Goal: Task Accomplishment & Management: Manage account settings

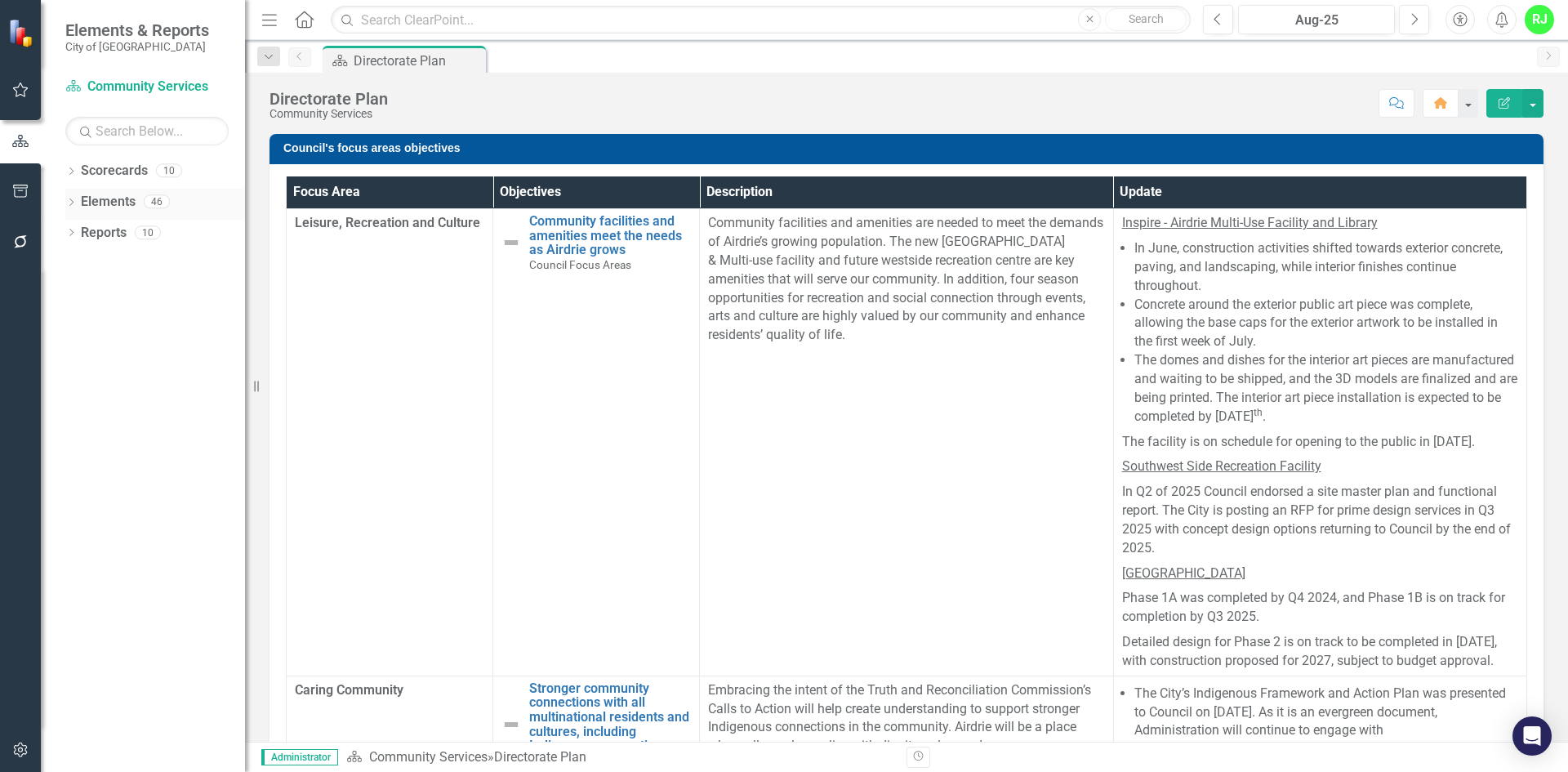
click at [71, 195] on div "Dropdown Elements 46" at bounding box center [155, 204] width 179 height 31
click at [69, 165] on div "Dropdown Scorecards 10" at bounding box center [155, 173] width 179 height 31
click at [115, 175] on link "Scorecards" at bounding box center [113, 171] width 67 height 19
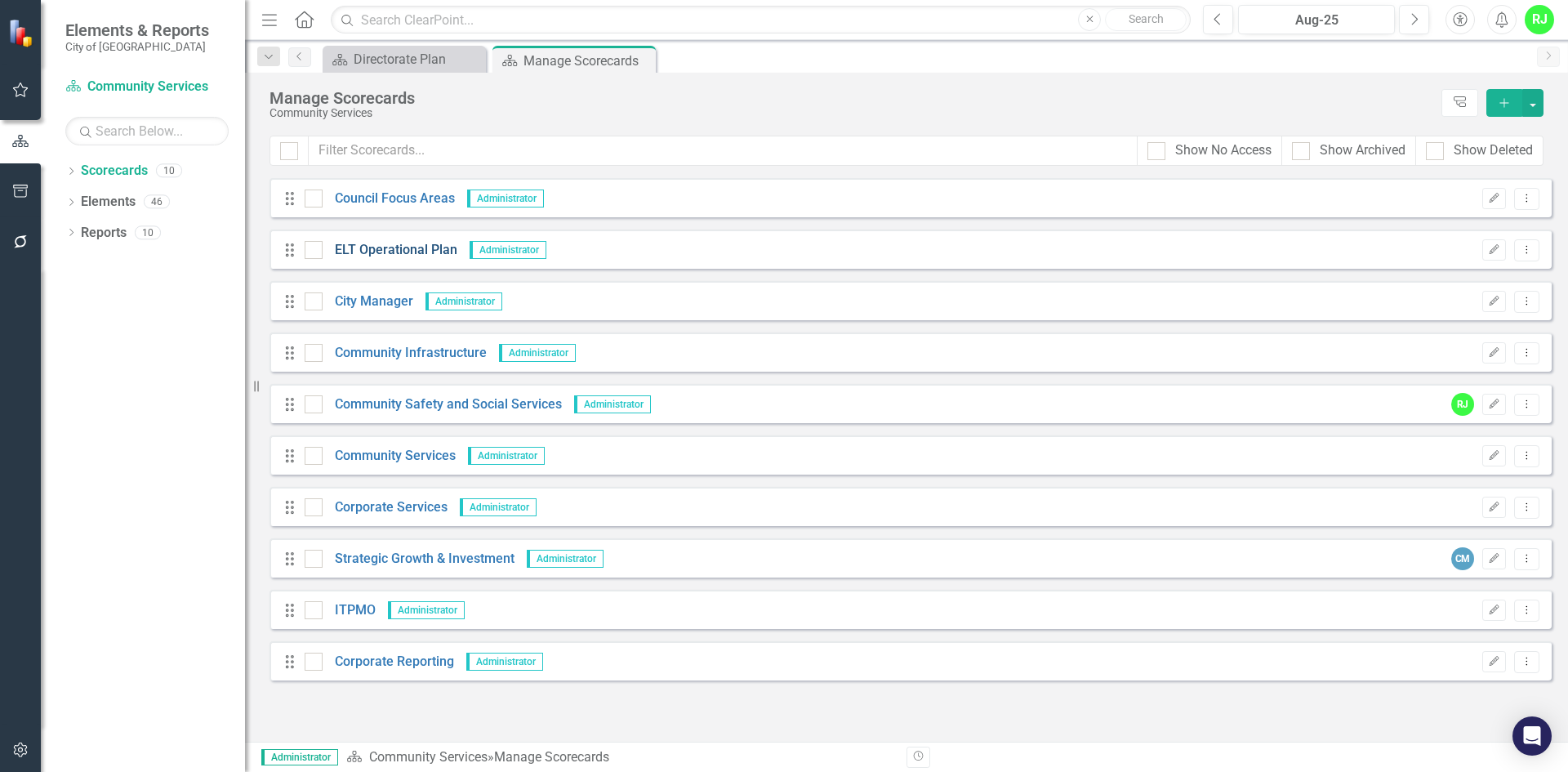
click at [386, 248] on link "ELT Operational Plan" at bounding box center [389, 250] width 134 height 19
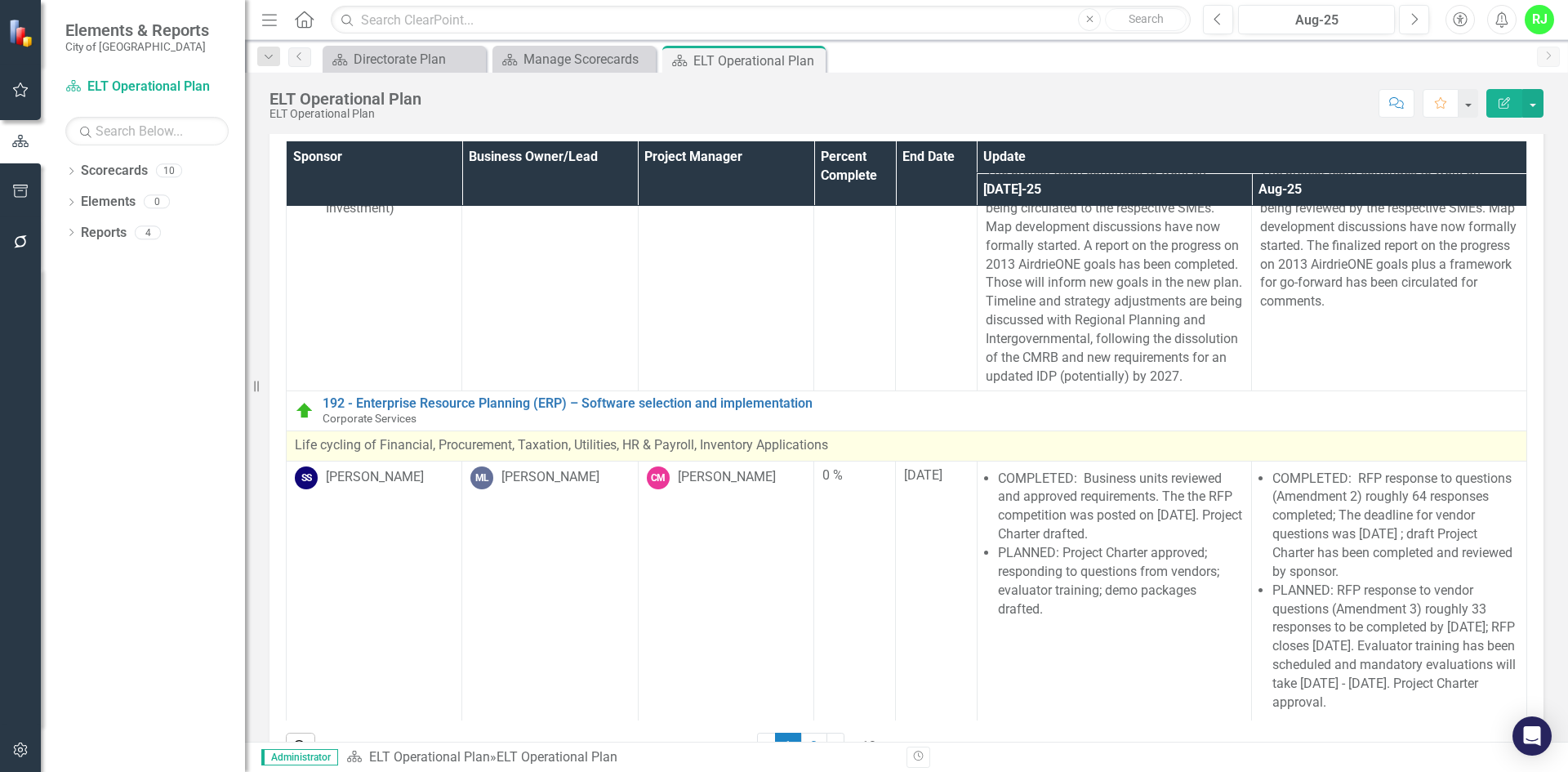
scroll to position [87, 0]
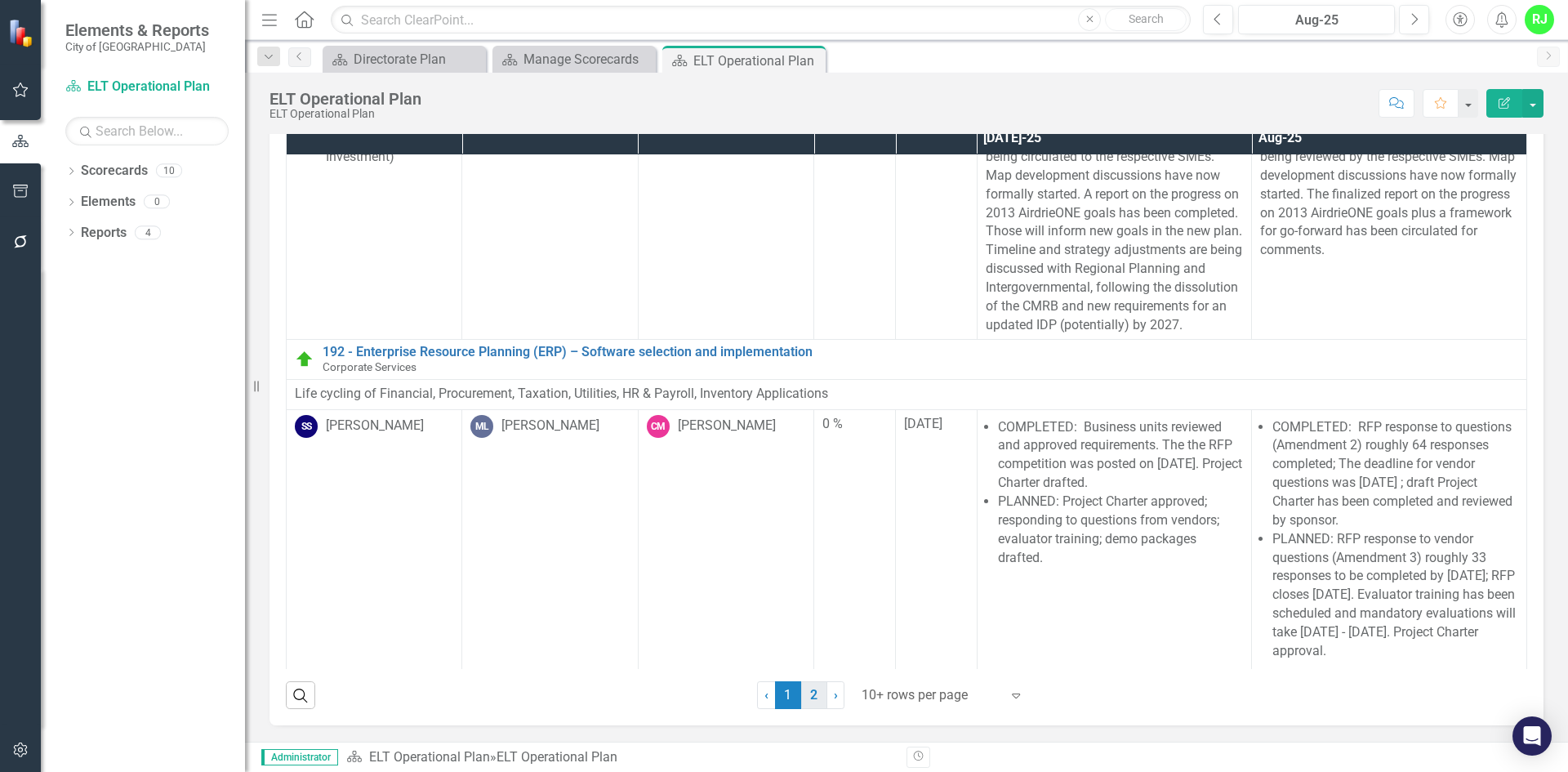
click at [811, 696] on link "2" at bounding box center [814, 695] width 27 height 27
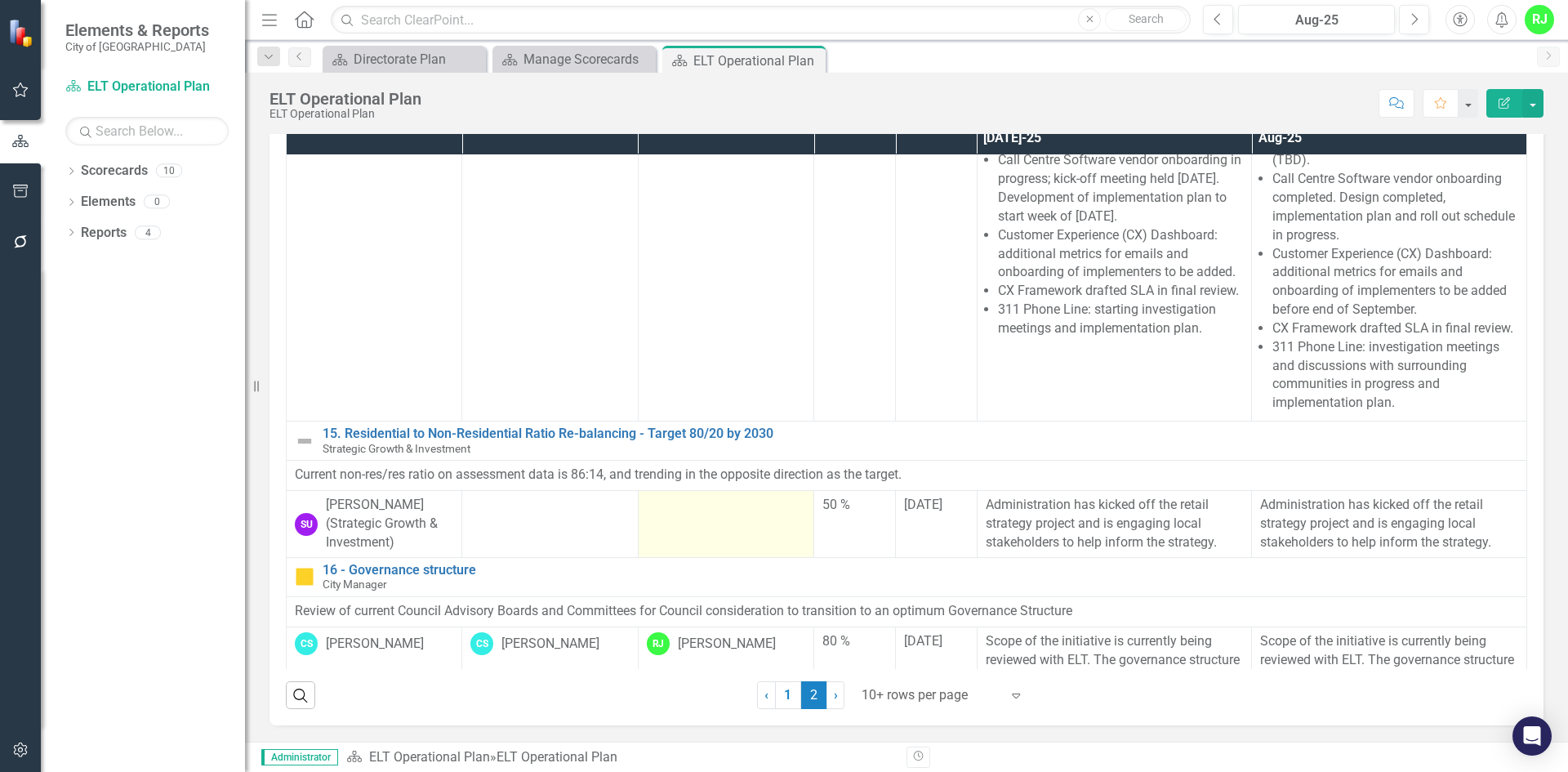
scroll to position [715, 0]
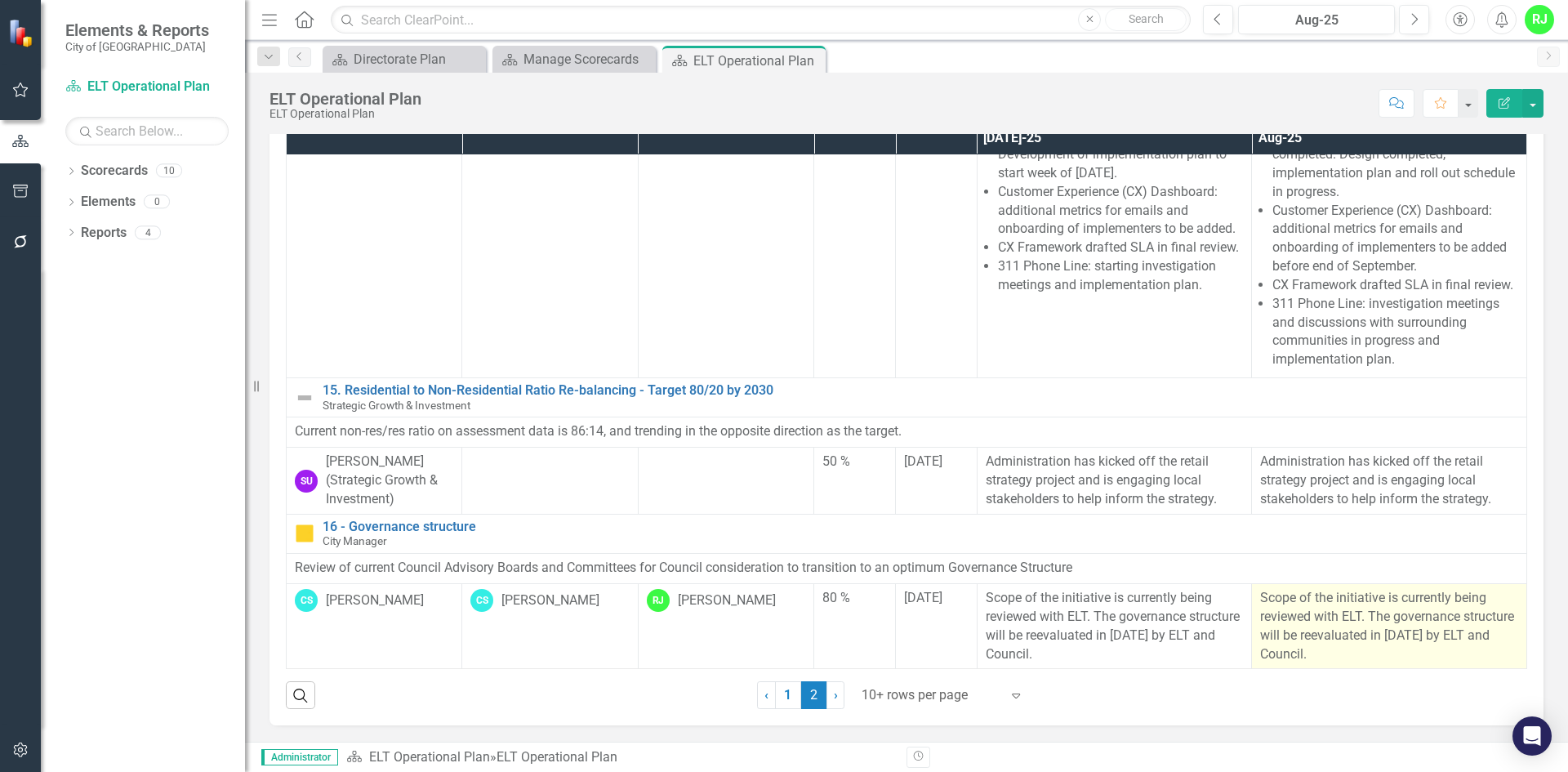
click at [1329, 636] on p "Scope of the initiative is currently being reviewed with ELT. The governance st…" at bounding box center [1389, 626] width 258 height 74
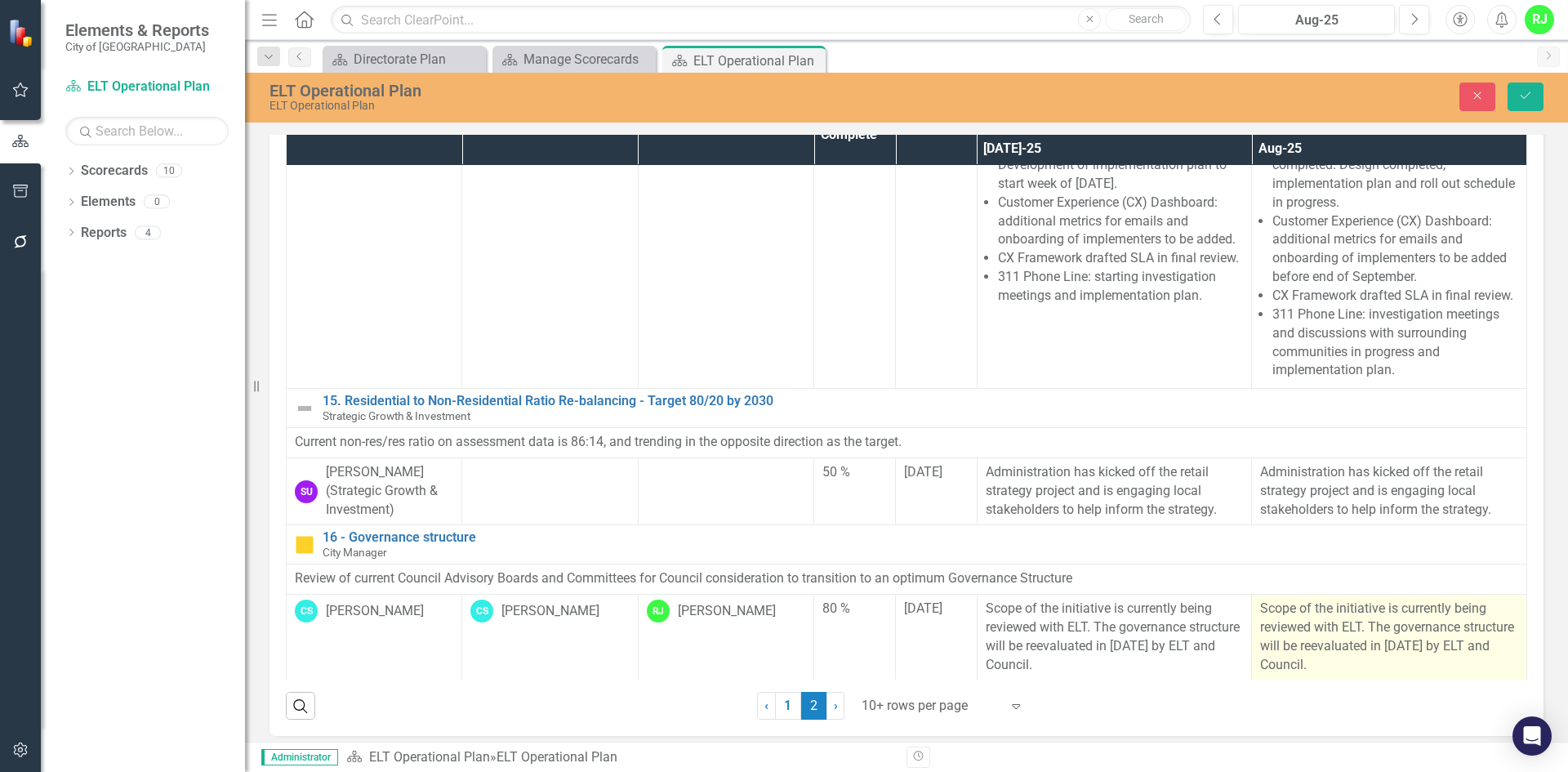
scroll to position [96, 0]
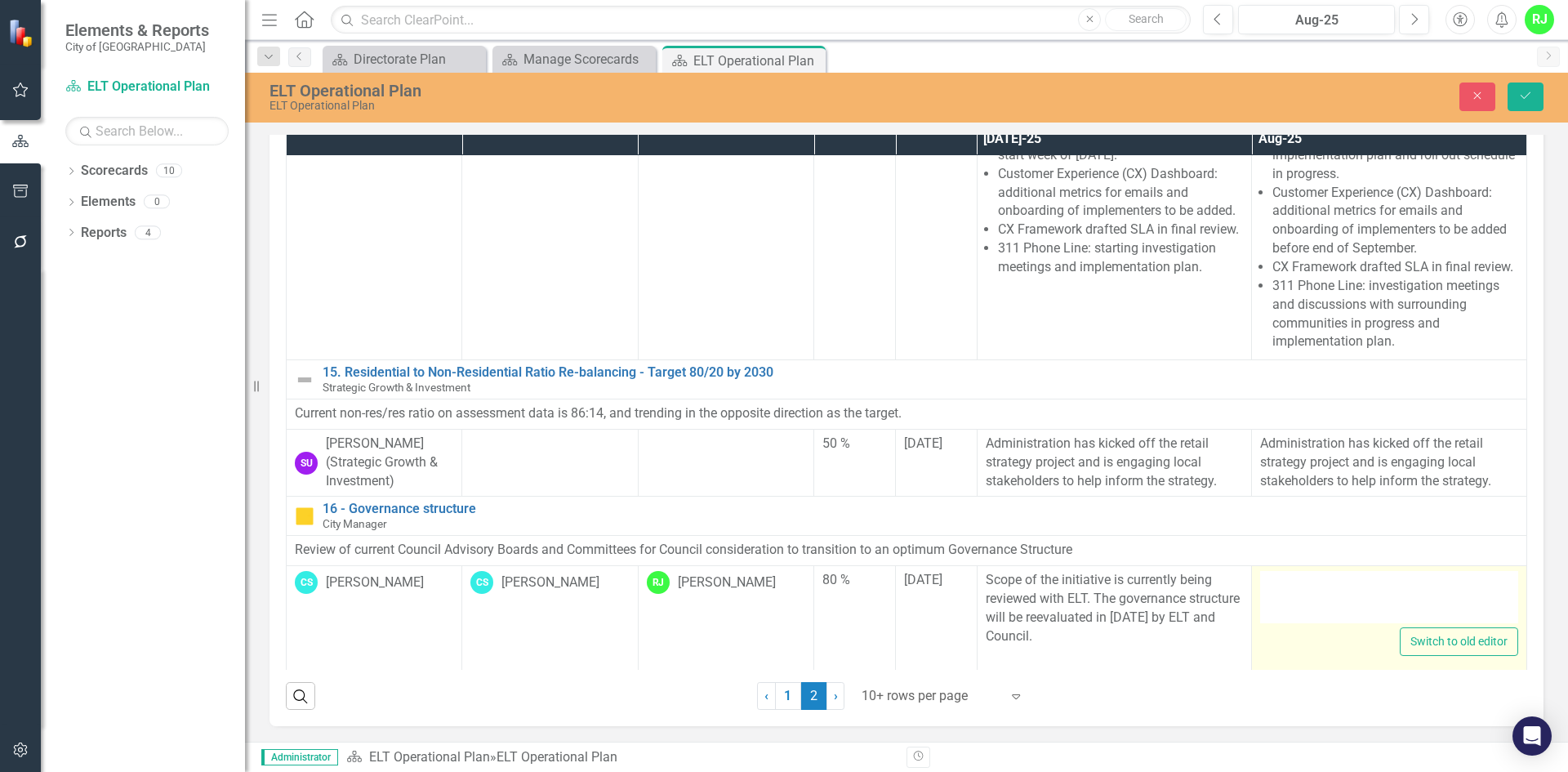
type textarea "<p>Scope of the initiative is currently being reviewed with ELT. The governance…"
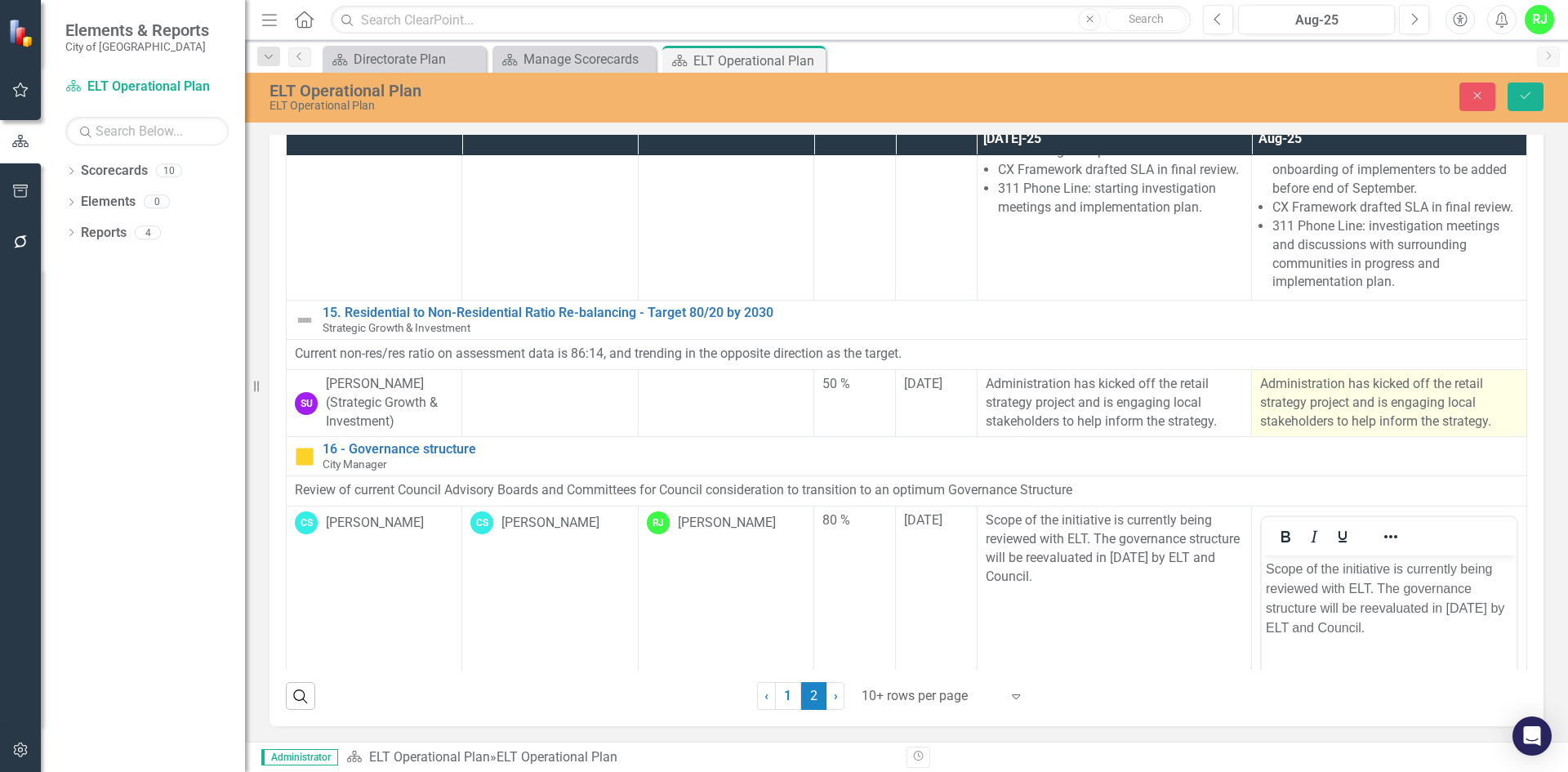
scroll to position [879, 0]
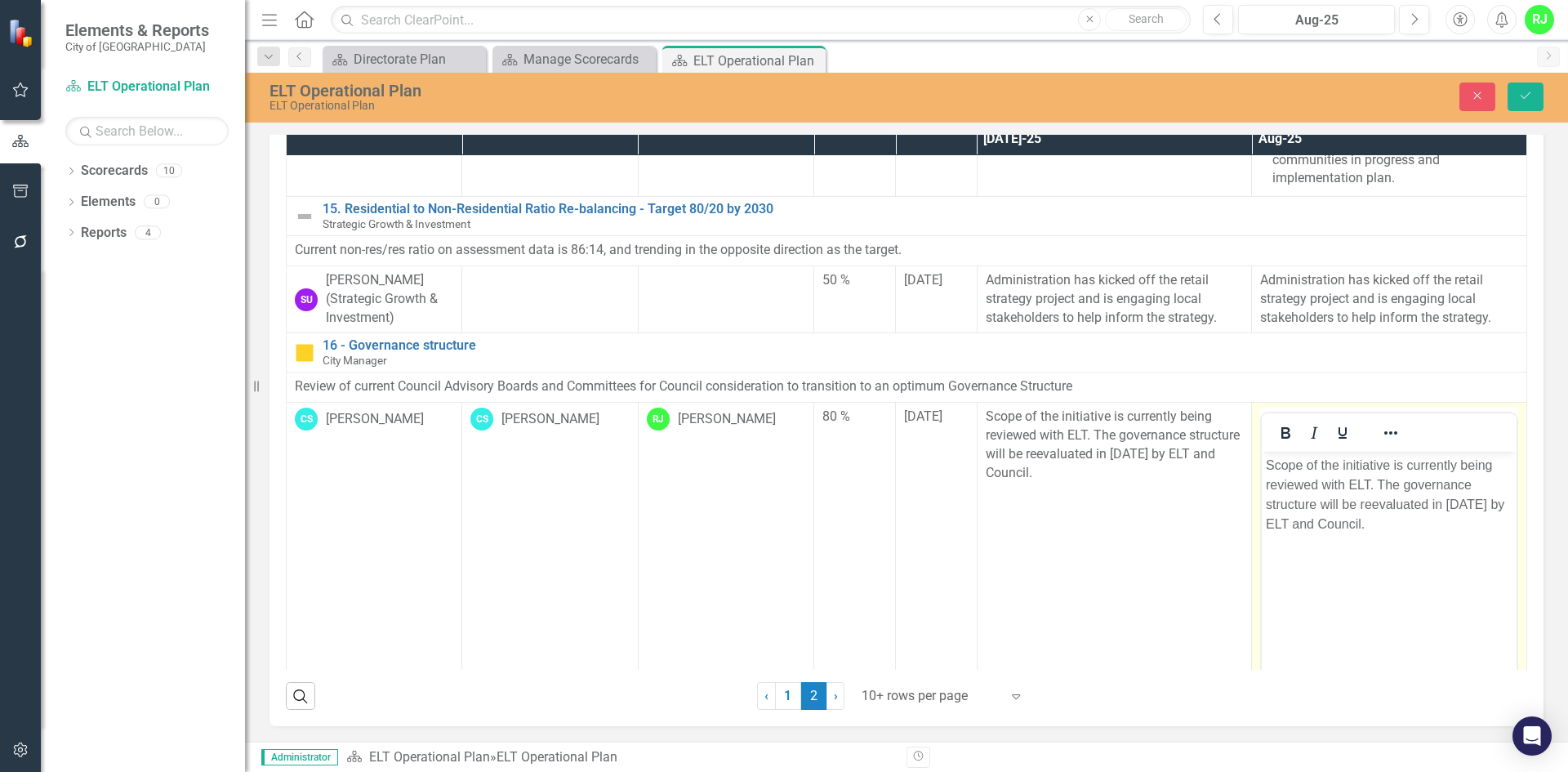
click at [1341, 524] on p "Scope of the initiative is currently being reviewed with ELT. The governance st…" at bounding box center [1389, 495] width 247 height 79
drag, startPoint x: 1466, startPoint y: 522, endPoint x: 1211, endPoint y: 436, distance: 269.1
click at [1262, 452] on html "Scope of the initiative is currently being reviewed with ELT. The governance st…" at bounding box center [1389, 574] width 255 height 245
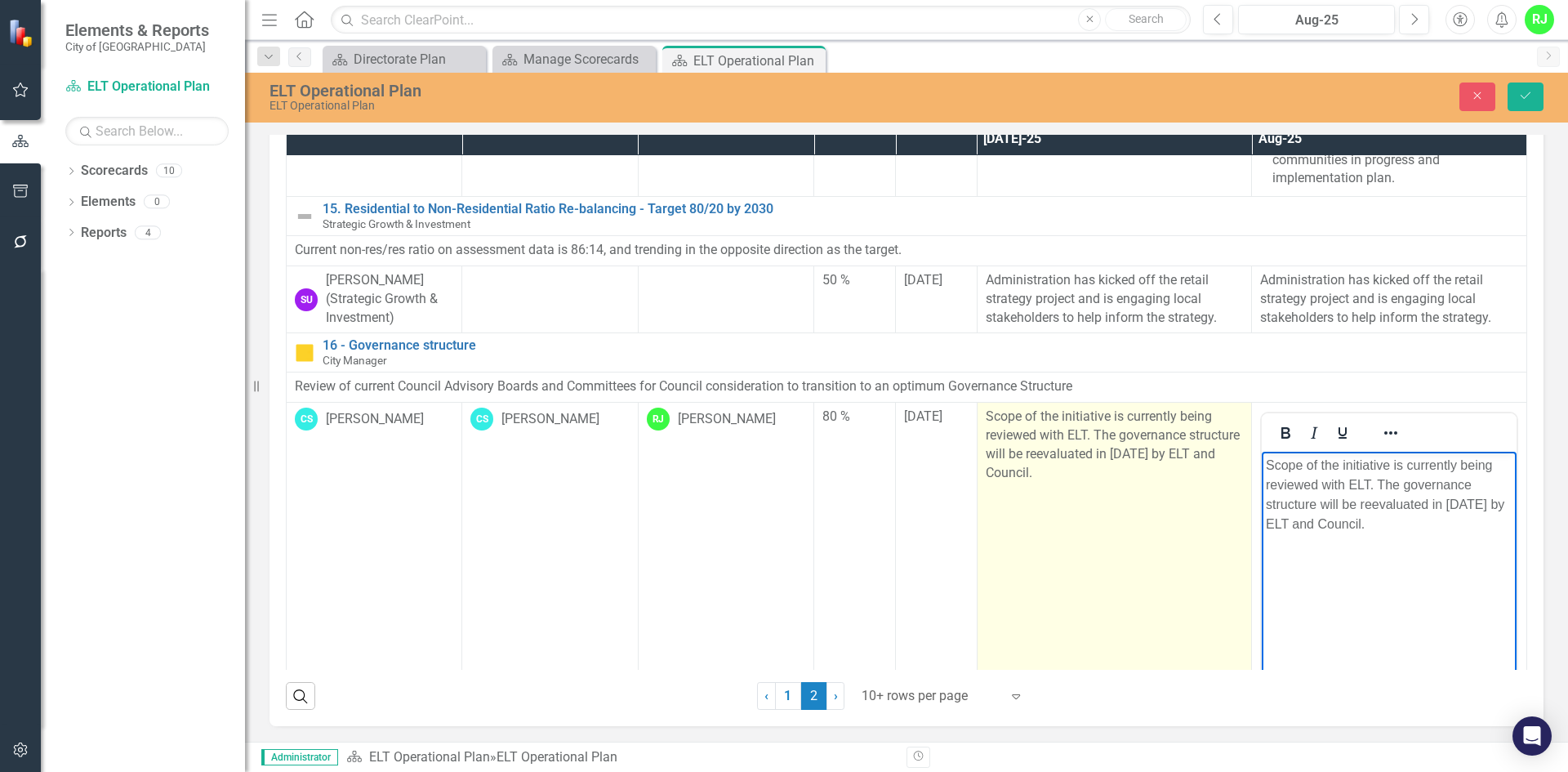
paste body "Rich Text Area. Press ALT-0 for help."
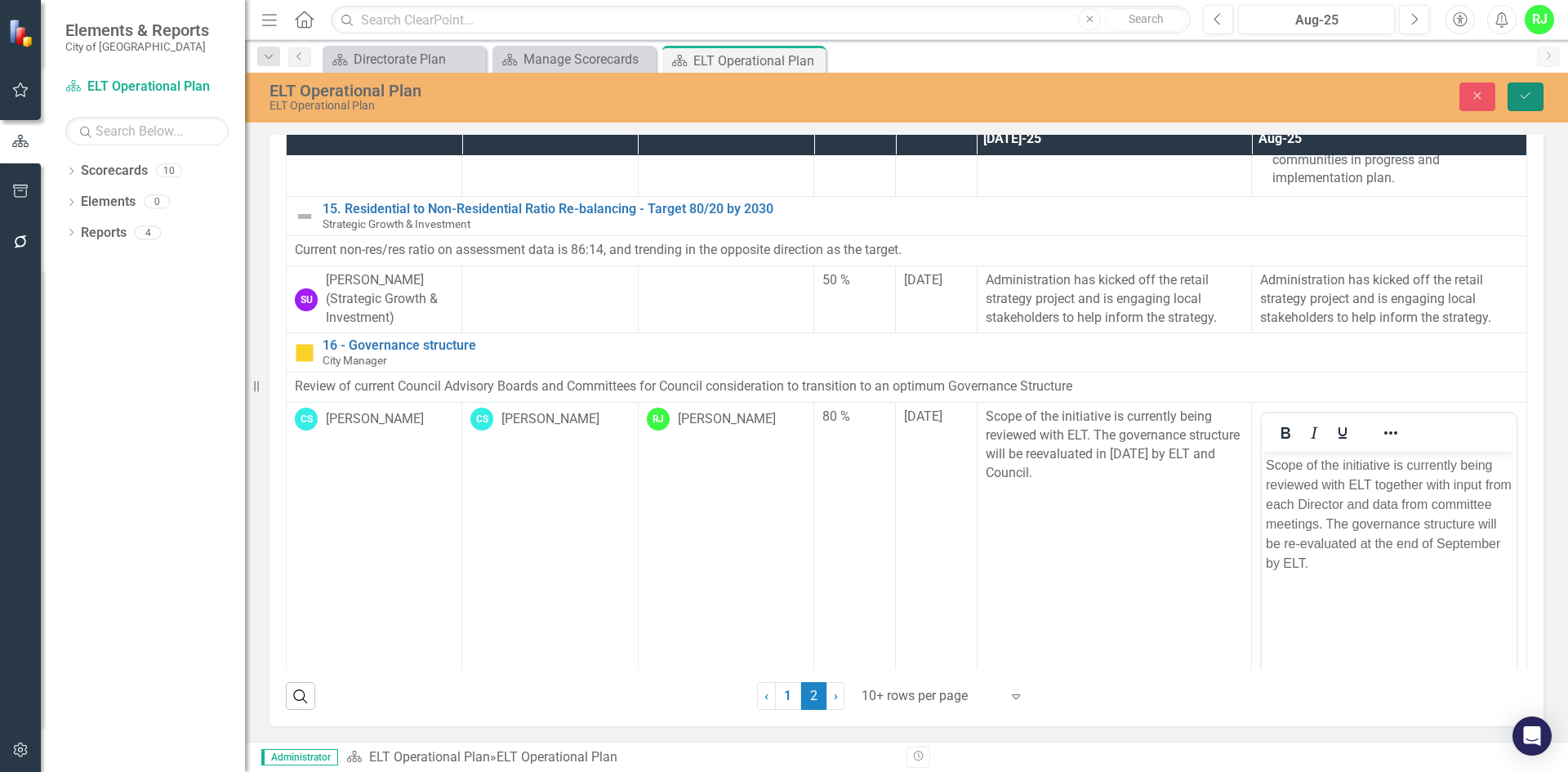
click at [1535, 98] on button "Save" at bounding box center [1525, 96] width 36 height 28
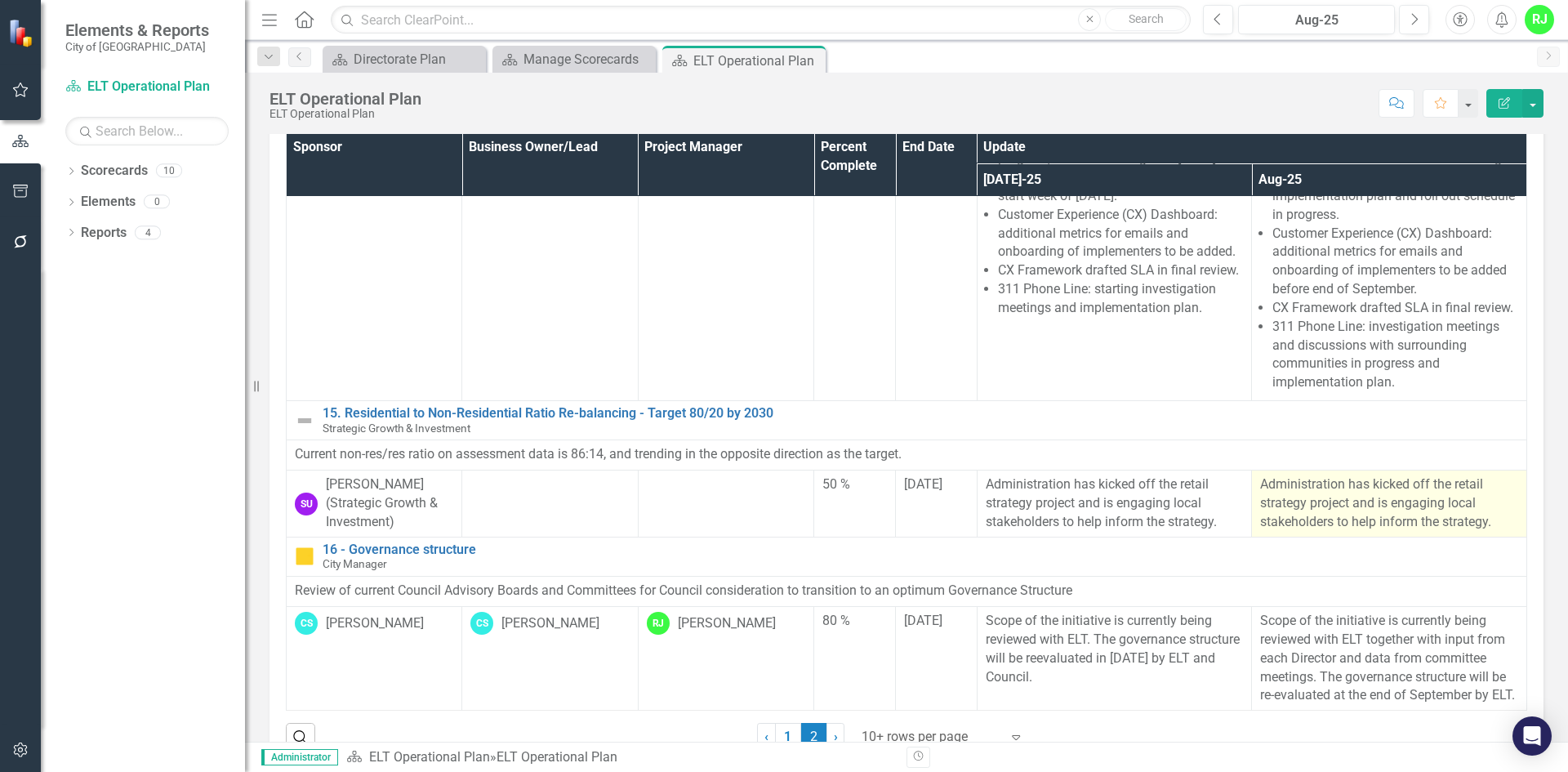
scroll to position [87, 0]
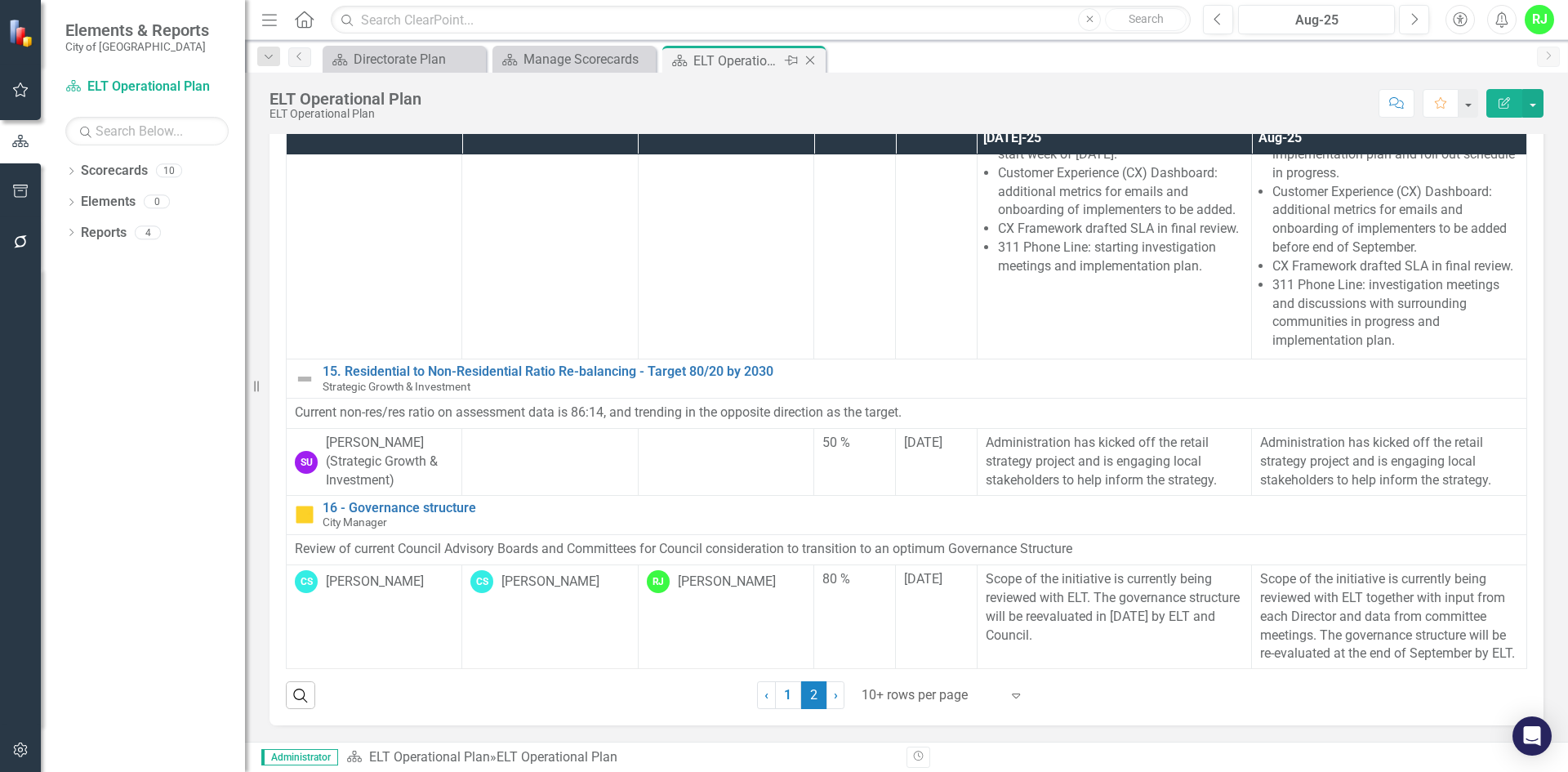
click at [806, 59] on icon "Close" at bounding box center [810, 60] width 16 height 13
